Goal: Task Accomplishment & Management: Use online tool/utility

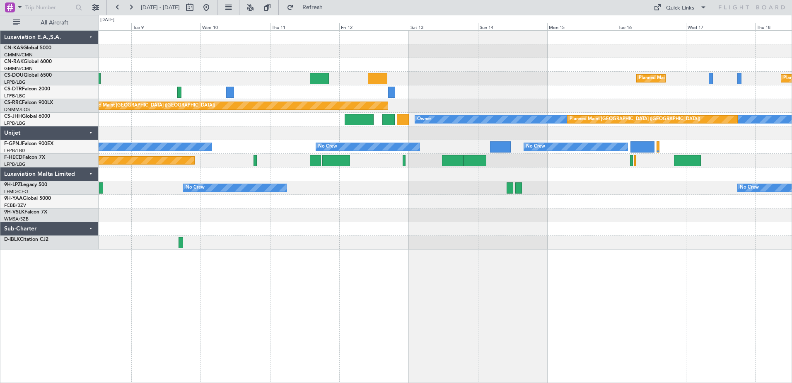
click at [307, 258] on div "Planned Maint [GEOGRAPHIC_DATA] ([GEOGRAPHIC_DATA]) Planned Maint [GEOGRAPHIC_D…" at bounding box center [446, 206] width 694 height 353
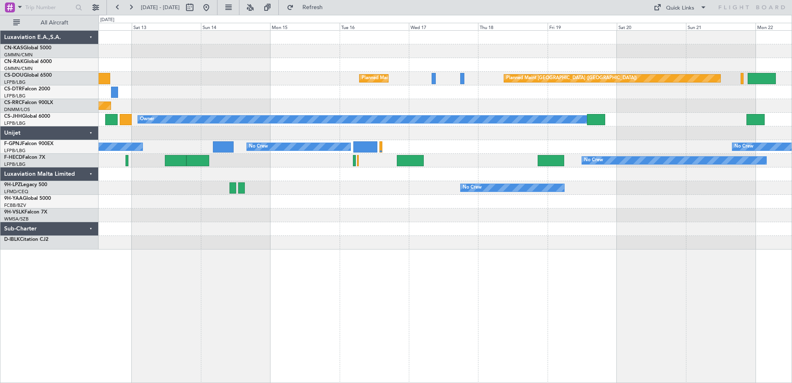
click at [345, 275] on div "Planned Maint [GEOGRAPHIC_DATA] ([GEOGRAPHIC_DATA]) Planned Maint [GEOGRAPHIC_D…" at bounding box center [446, 206] width 694 height 353
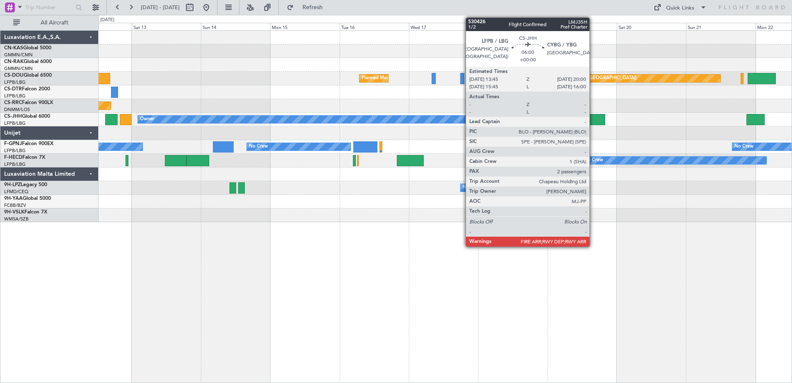
click at [593, 118] on div at bounding box center [596, 119] width 18 height 11
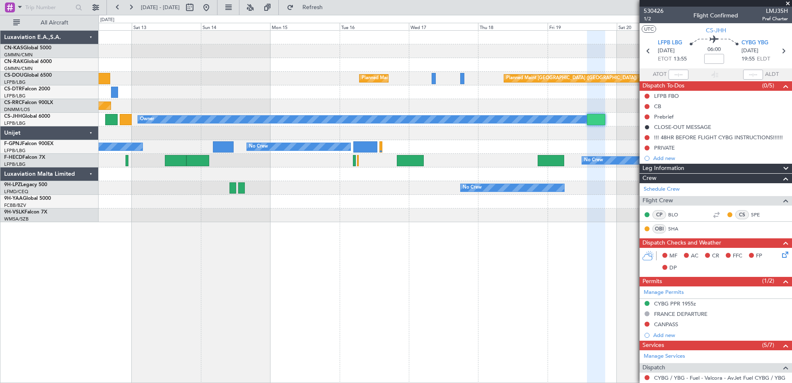
click at [789, 3] on span at bounding box center [788, 3] width 8 height 7
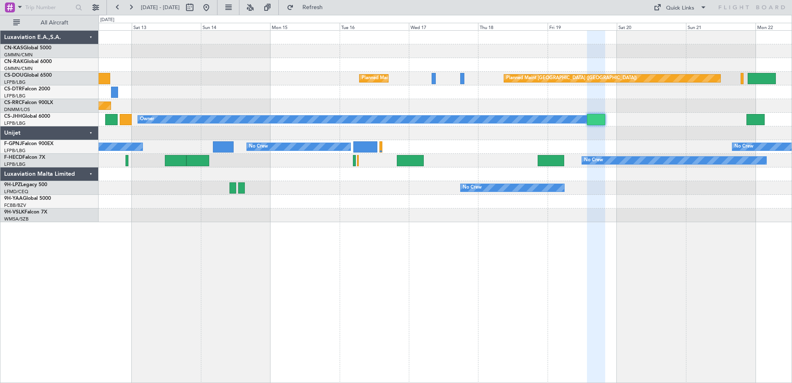
type input "0"
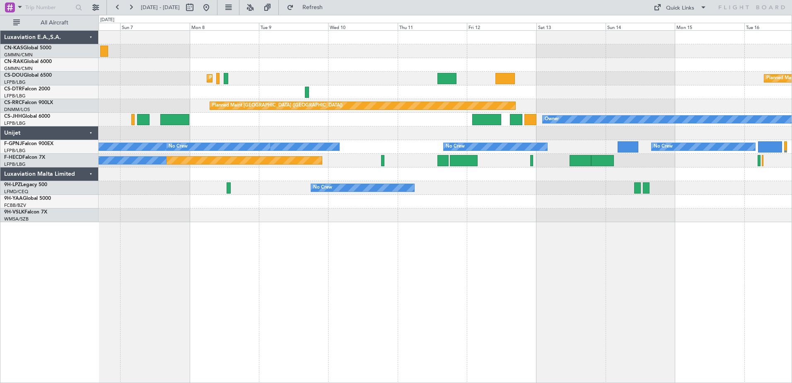
click at [713, 317] on div "Unplanned Maint [GEOGRAPHIC_DATA] ([GEOGRAPHIC_DATA]) Planned Maint [GEOGRAPHIC…" at bounding box center [446, 206] width 694 height 353
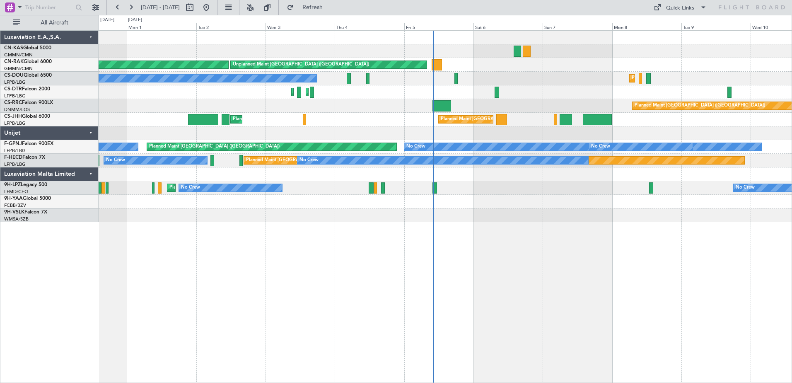
click at [645, 307] on div "Unplanned Maint [GEOGRAPHIC_DATA] ([GEOGRAPHIC_DATA]) Planned Maint [GEOGRAPHIC…" at bounding box center [446, 206] width 694 height 353
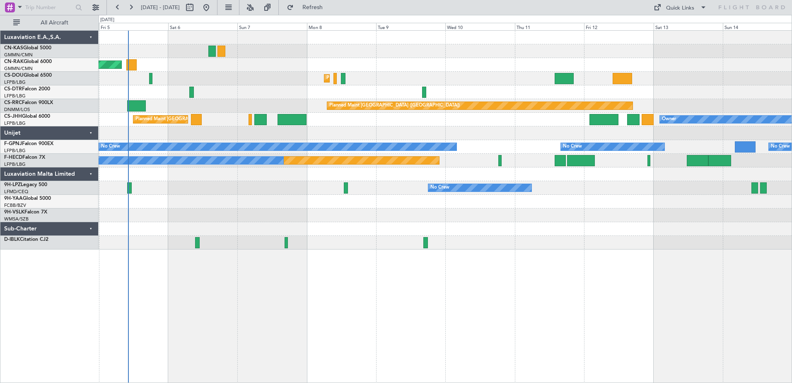
click at [404, 298] on div "Unplanned Maint [GEOGRAPHIC_DATA] ([GEOGRAPHIC_DATA]) Planned Maint [GEOGRAPHIC…" at bounding box center [446, 206] width 694 height 353
